Goal: Task Accomplishment & Management: Manage account settings

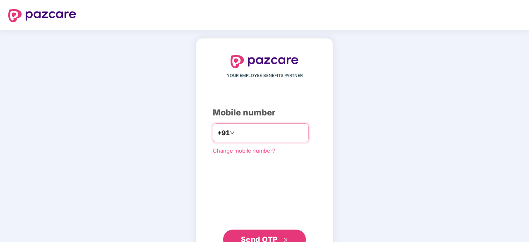
click at [274, 138] on input "number" at bounding box center [270, 132] width 68 height 13
type input "**********"
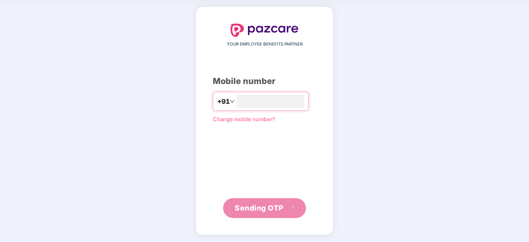
scroll to position [27, 0]
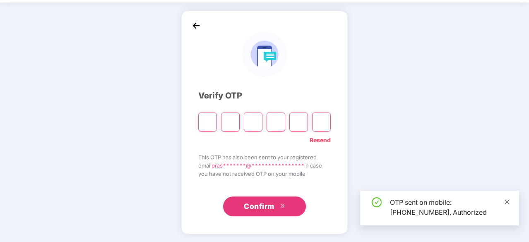
click at [507, 201] on icon "close" at bounding box center [507, 202] width 6 height 6
